Goal: Task Accomplishment & Management: Use online tool/utility

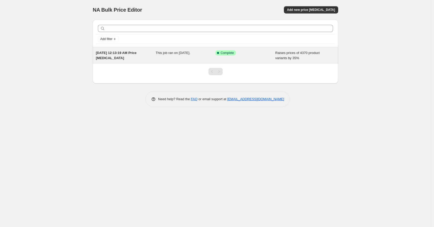
click at [259, 50] on div "Success Complete Complete" at bounding box center [241, 52] width 52 height 5
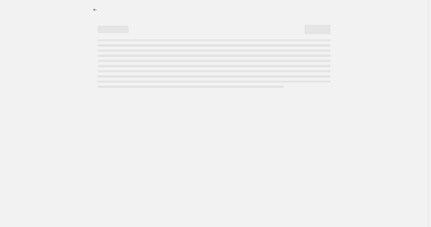
select select "percentage"
select select "remove"
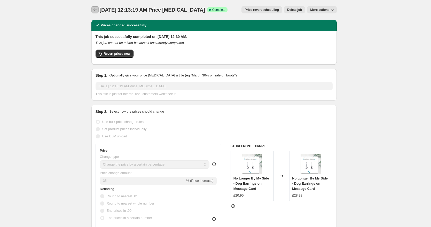
click at [96, 9] on icon "Price change jobs" at bounding box center [94, 9] width 5 height 5
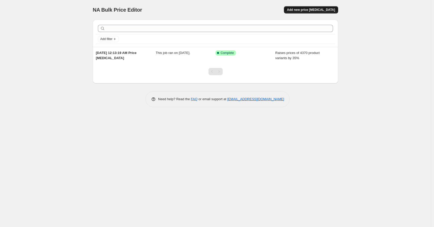
click at [320, 7] on button "Add new price [MEDICAL_DATA]" at bounding box center [311, 9] width 54 height 7
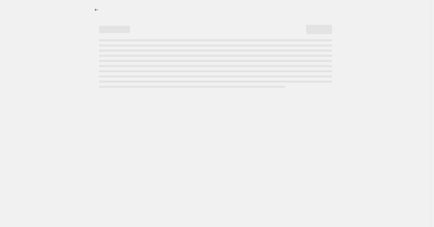
select select "percentage"
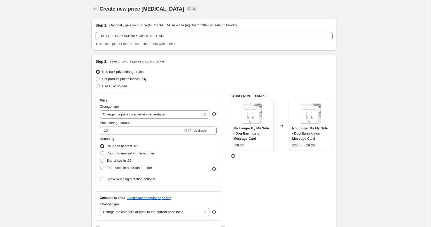
scroll to position [2, 0]
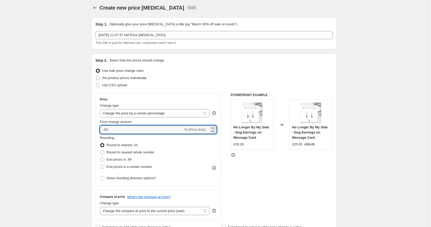
drag, startPoint x: 129, startPoint y: 128, endPoint x: 79, endPoint y: 115, distance: 51.7
type input "1"
click at [126, 158] on span "End prices in .99" at bounding box center [119, 160] width 25 height 4
click at [100, 158] on input "End prices in .99" at bounding box center [100, 158] width 0 height 0
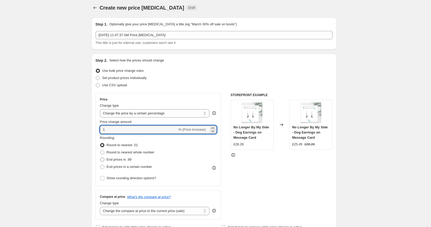
radio input "true"
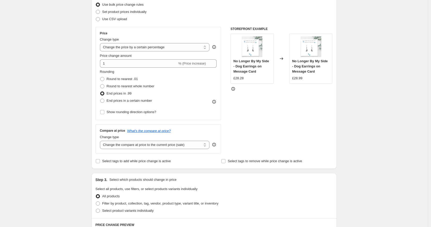
scroll to position [69, 0]
click at [169, 148] on select "Change the compare at price to the current price (sale) Change the compare at p…" at bounding box center [155, 144] width 110 height 8
select select "remove"
click at [101, 140] on select "Change the compare at price to the current price (sale) Change the compare at p…" at bounding box center [155, 144] width 110 height 8
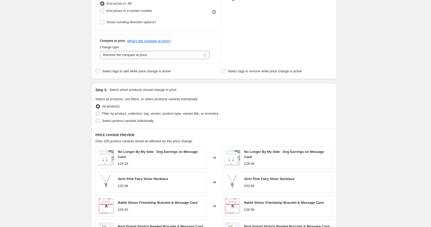
scroll to position [265, 0]
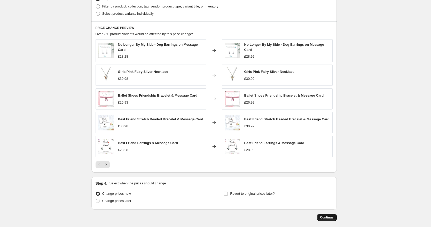
click at [328, 217] on button "Continue" at bounding box center [327, 217] width 20 height 7
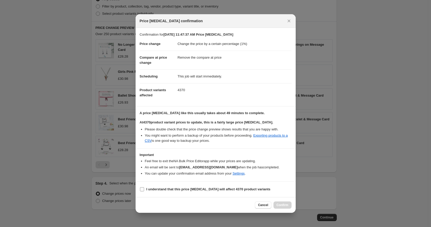
drag, startPoint x: 159, startPoint y: 189, endPoint x: 189, endPoint y: 190, distance: 29.7
click at [159, 189] on b "I understand that this price [MEDICAL_DATA] will affect 4370 product variants" at bounding box center [208, 189] width 124 height 4
click at [144, 189] on input "I understand that this price [MEDICAL_DATA] will affect 4370 product variants" at bounding box center [142, 189] width 4 height 4
checkbox input "true"
click at [289, 204] on button "Confirm" at bounding box center [283, 204] width 18 height 7
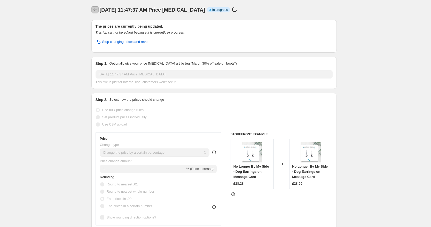
click at [95, 10] on icon "Price change jobs" at bounding box center [94, 9] width 5 height 5
